Goal: Transaction & Acquisition: Purchase product/service

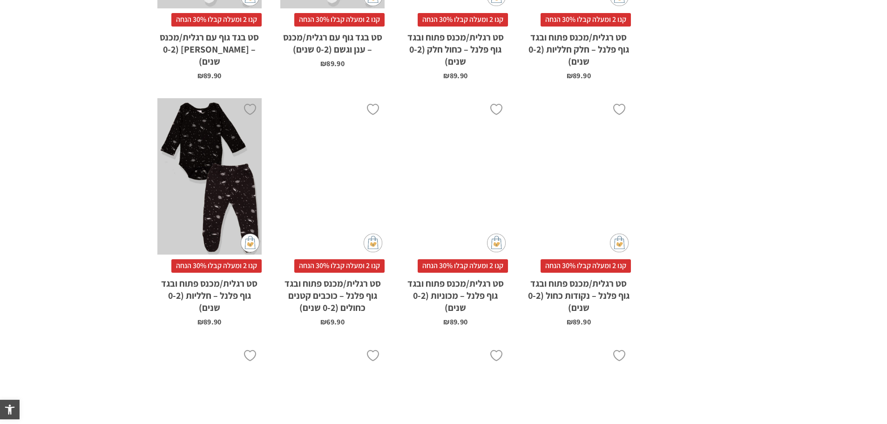
scroll to position [1537, 0]
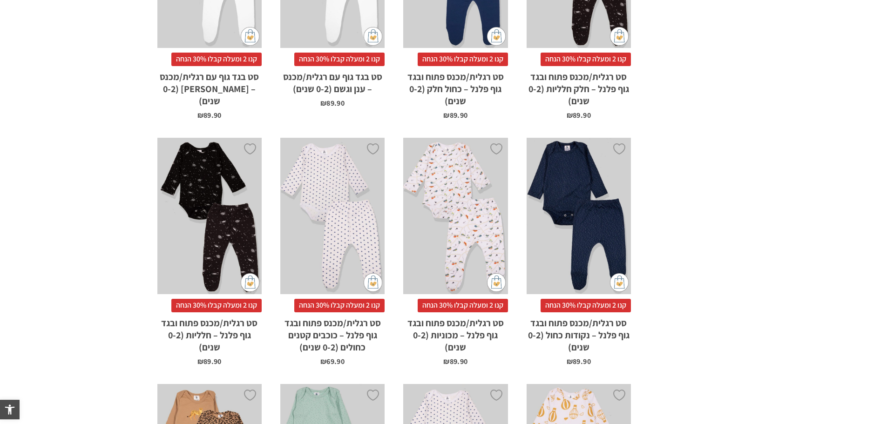
click at [220, 162] on div "x בחירת מידה 0-3m 3-6m 6-12m 12-18m 18-24m" at bounding box center [209, 216] width 104 height 157
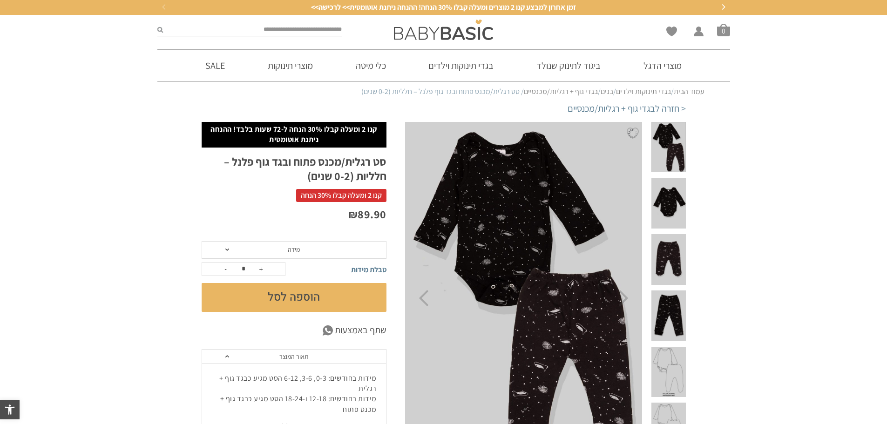
click at [671, 196] on span at bounding box center [669, 203] width 34 height 51
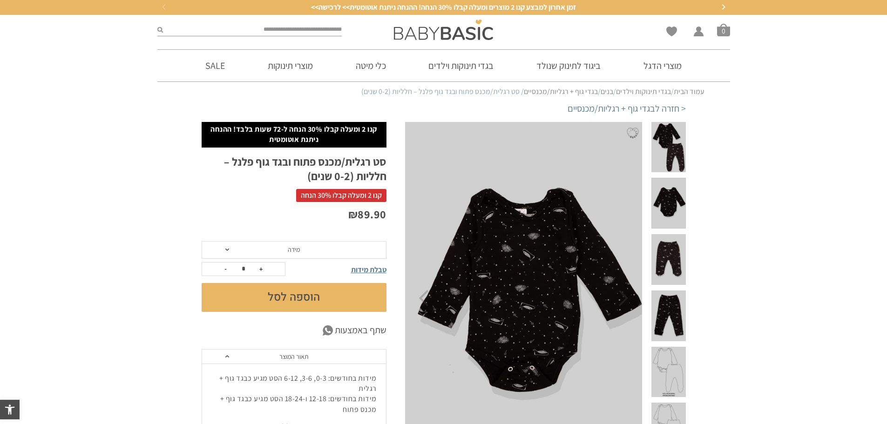
click at [670, 155] on span at bounding box center [669, 147] width 34 height 51
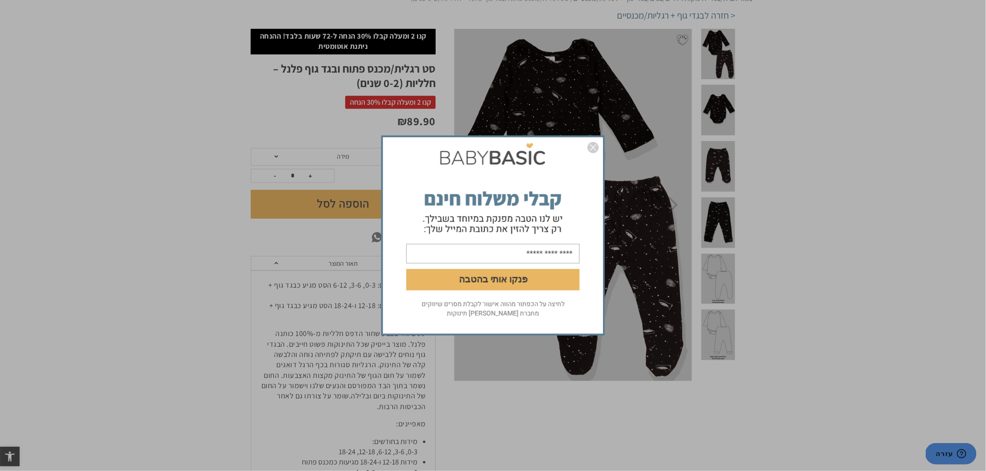
click at [592, 144] on img "סגור" at bounding box center [592, 147] width 11 height 11
